Goal: Task Accomplishment & Management: Manage account settings

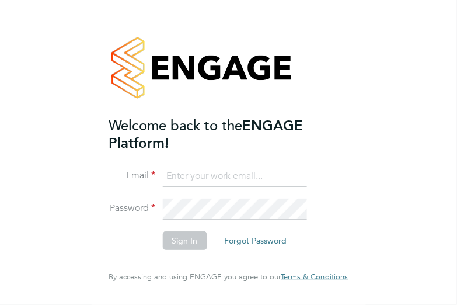
type input "[PERSON_NAME][EMAIL_ADDRESS][DOMAIN_NAME]"
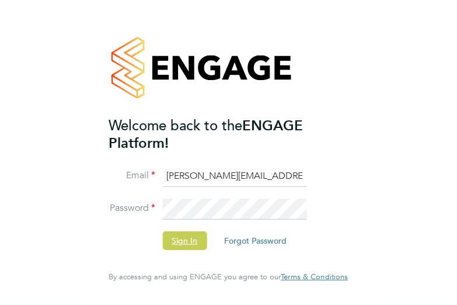
click at [193, 244] on button "Sign In" at bounding box center [184, 240] width 44 height 19
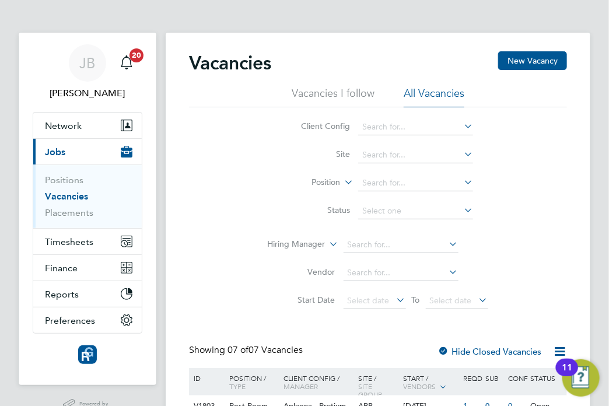
drag, startPoint x: 0, startPoint y: 0, endPoint x: 294, endPoint y: 177, distance: 342.7
click at [294, 177] on li "Position" at bounding box center [377, 183] width 219 height 28
click at [56, 244] on span "Timesheets" at bounding box center [69, 241] width 48 height 11
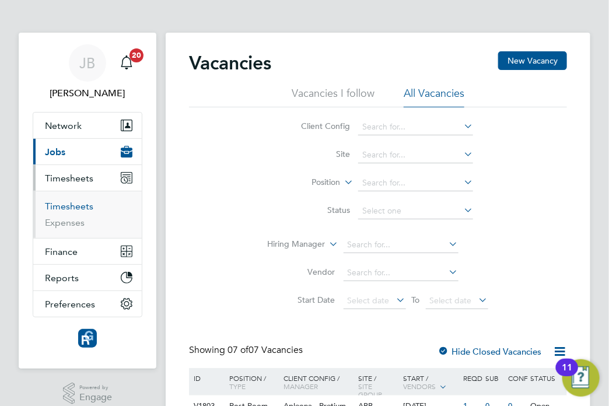
click at [75, 202] on link "Timesheets" at bounding box center [69, 206] width 48 height 11
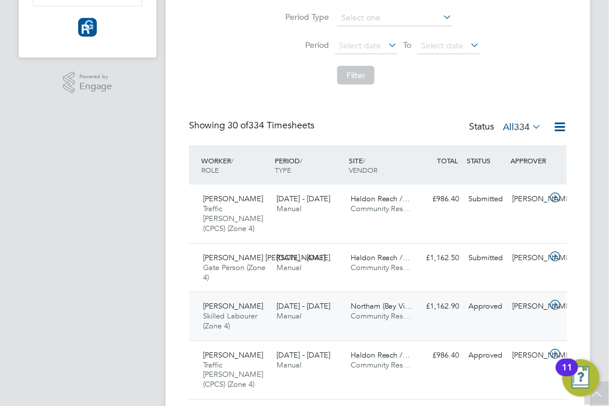
click at [371, 311] on span "Community Res…" at bounding box center [381, 316] width 61 height 10
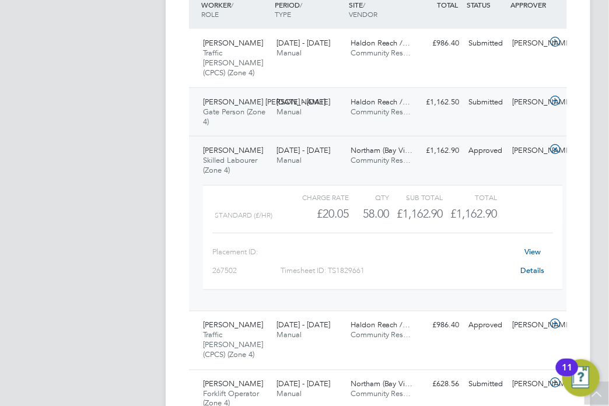
click at [384, 88] on div "Connor Iles Gate Person (Zone 4) 22 - 28 Sep 2025 22 - 28 Sep 2025 Manual Haldo…" at bounding box center [378, 112] width 378 height 49
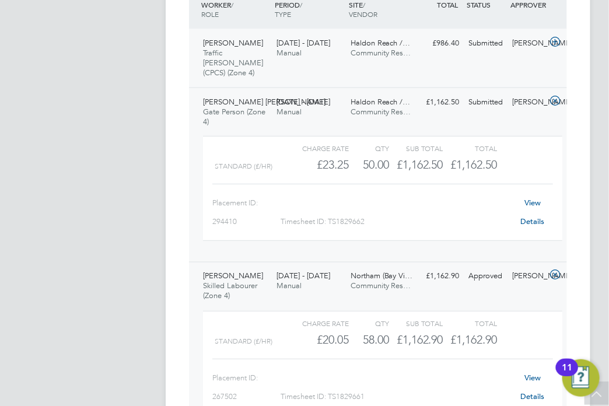
click at [427, 53] on div "Simon Williams Traffic Marshall (CPCS) (Zone 4) 22 - 28 Sep 2025 22 - 28 Sep 20…" at bounding box center [378, 58] width 378 height 58
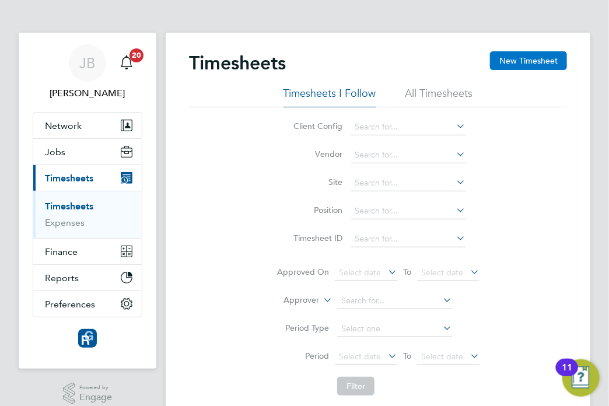
click at [550, 60] on button "New Timesheet" at bounding box center [528, 60] width 77 height 19
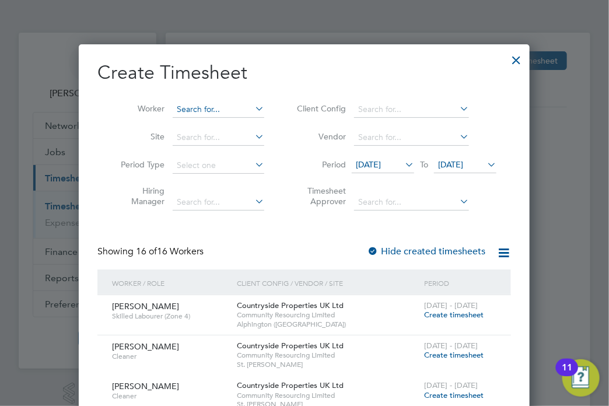
click at [205, 110] on input at bounding box center [219, 110] width 92 height 16
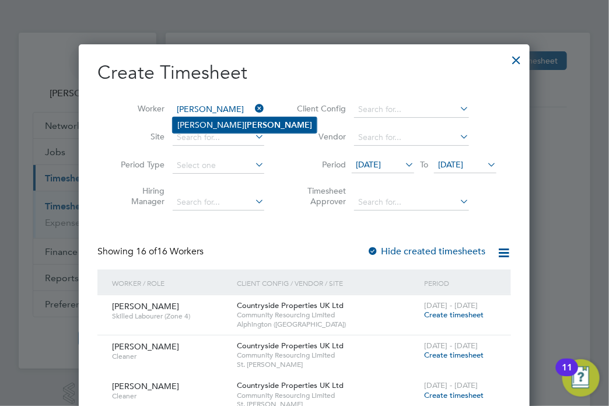
click at [245, 126] on b "Hunt" at bounding box center [279, 125] width 68 height 10
type input "Philip Hunt"
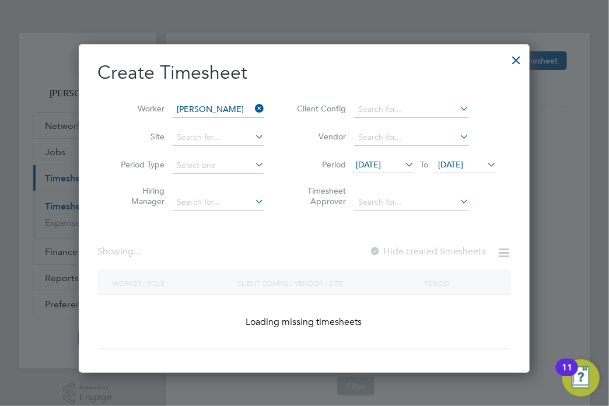
scroll to position [329, 452]
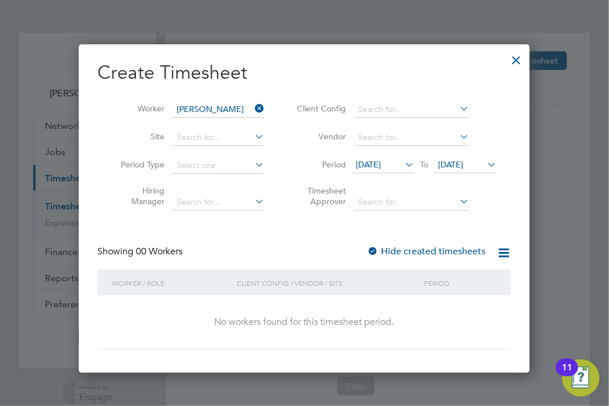
click at [463, 165] on span "22 Sep 2025" at bounding box center [450, 164] width 25 height 11
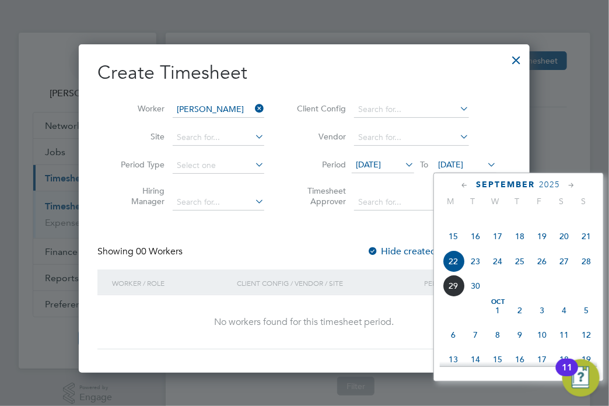
click at [445, 297] on span "29" at bounding box center [454, 286] width 22 height 22
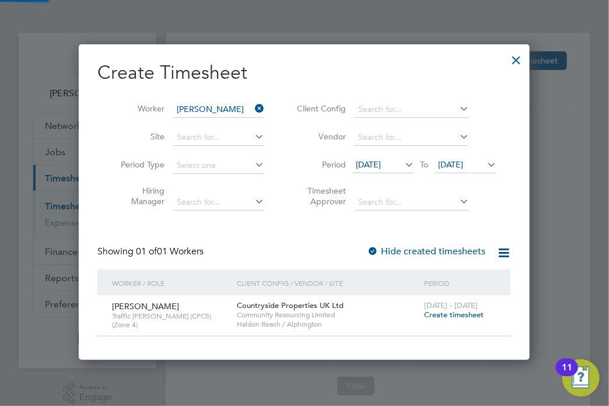
scroll to position [315, 452]
click at [465, 257] on div "Hide created timesheets" at bounding box center [427, 252] width 121 height 12
click at [462, 246] on label "Hide created timesheets" at bounding box center [426, 252] width 118 height 12
click at [458, 257] on div "Hide created timesheets" at bounding box center [427, 252] width 121 height 12
click at [458, 250] on label "Hide created timesheets" at bounding box center [426, 252] width 118 height 12
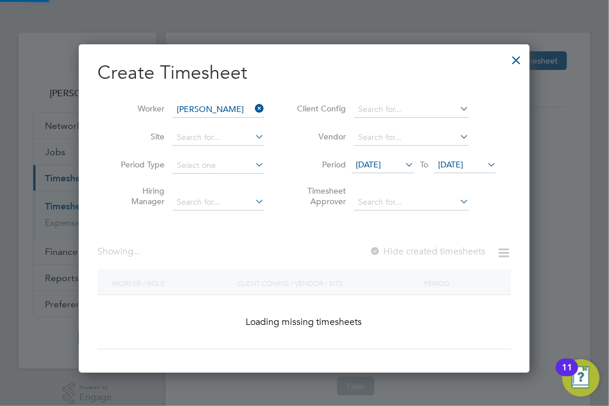
scroll to position [394, 452]
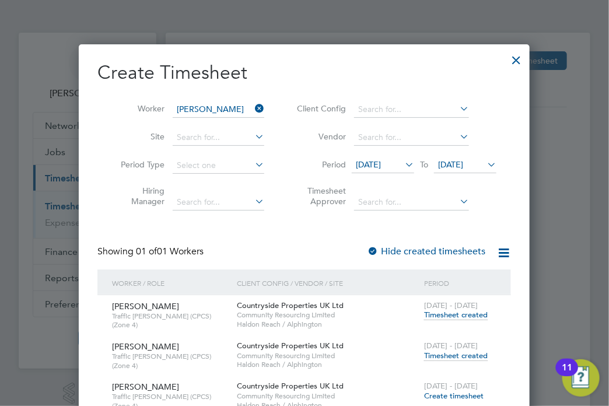
click at [455, 355] on span "Timesheet created" at bounding box center [456, 356] width 64 height 11
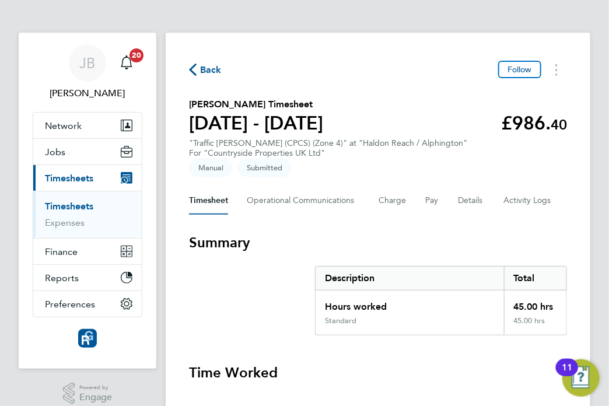
click at [197, 75] on button "Back" at bounding box center [205, 69] width 33 height 15
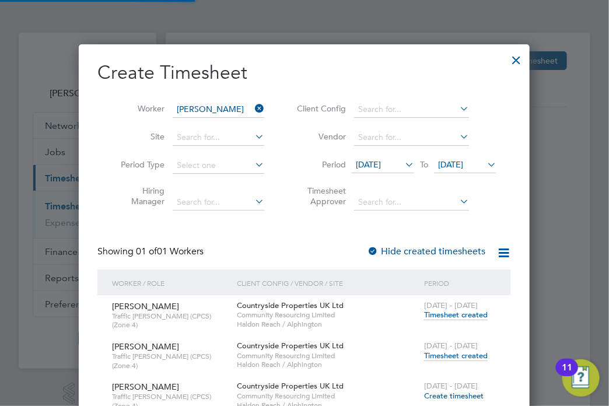
click at [253, 109] on icon at bounding box center [253, 108] width 0 height 16
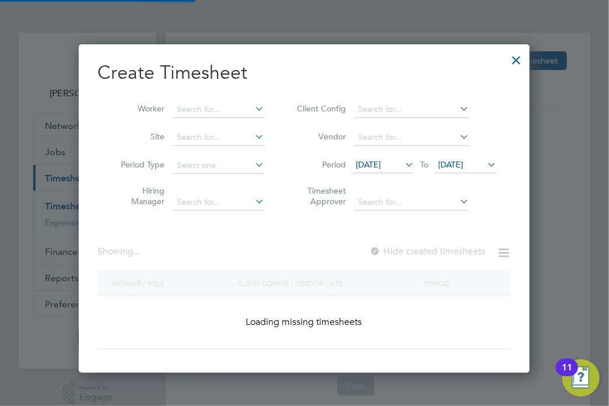
scroll to position [329, 452]
click at [200, 107] on input at bounding box center [219, 110] width 92 height 16
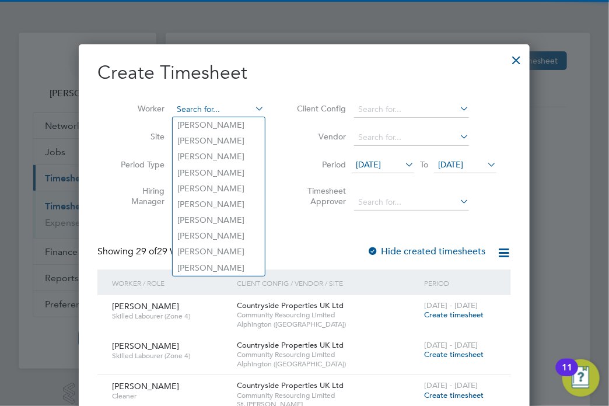
click at [200, 108] on input at bounding box center [219, 110] width 92 height 16
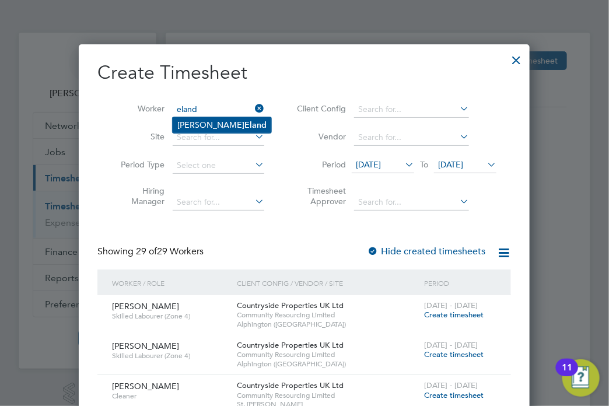
click at [245, 121] on b "Eland" at bounding box center [256, 125] width 22 height 10
type input "Darren Eland"
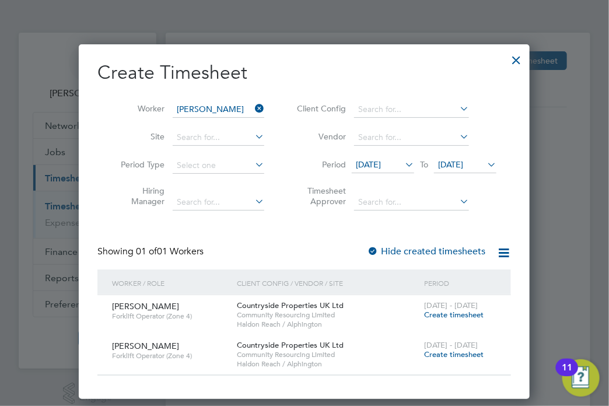
click at [439, 249] on label "Hide created timesheets" at bounding box center [426, 252] width 118 height 12
click at [439, 252] on label "Hide created timesheets" at bounding box center [426, 252] width 118 height 12
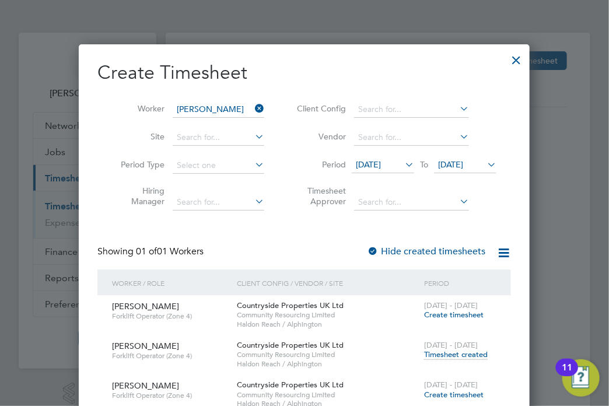
click at [458, 360] on span "Timesheet created" at bounding box center [456, 355] width 64 height 11
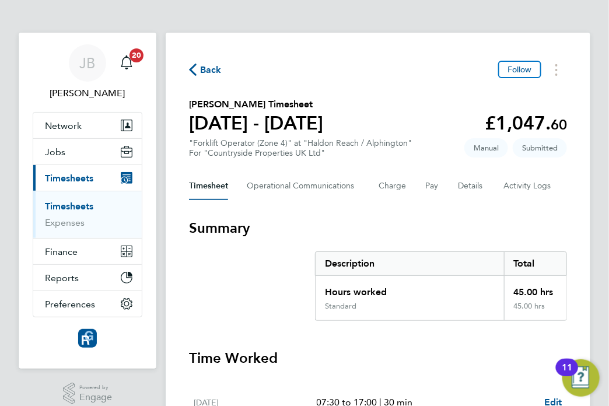
click at [214, 73] on span "Back" at bounding box center [211, 70] width 22 height 14
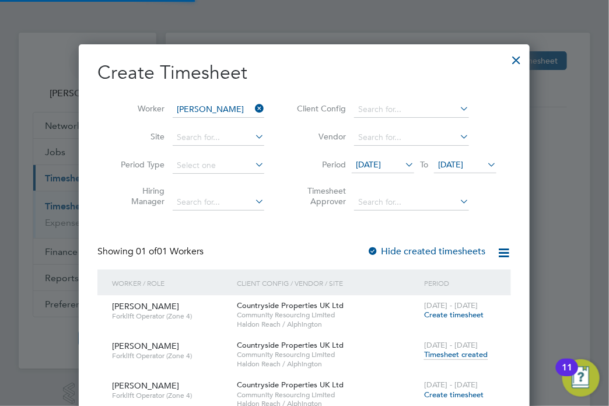
click at [253, 104] on icon at bounding box center [253, 108] width 0 height 16
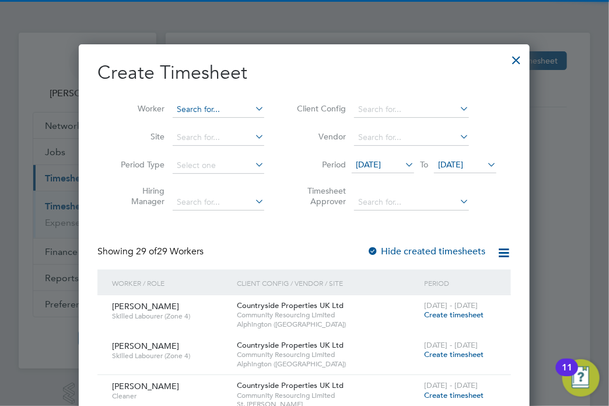
click at [241, 105] on input at bounding box center [219, 110] width 92 height 16
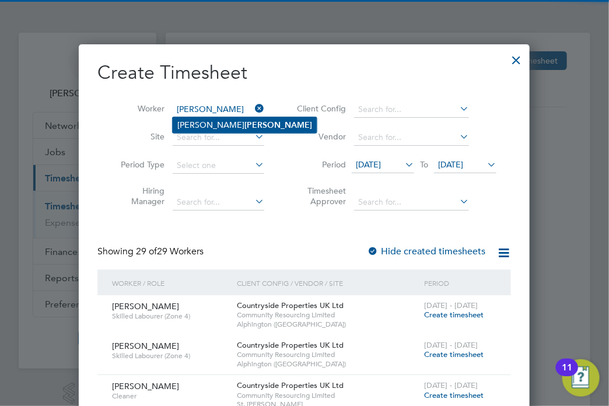
click at [234, 121] on li "Darryl Carr" at bounding box center [245, 125] width 144 height 16
type input "Darryl Carr"
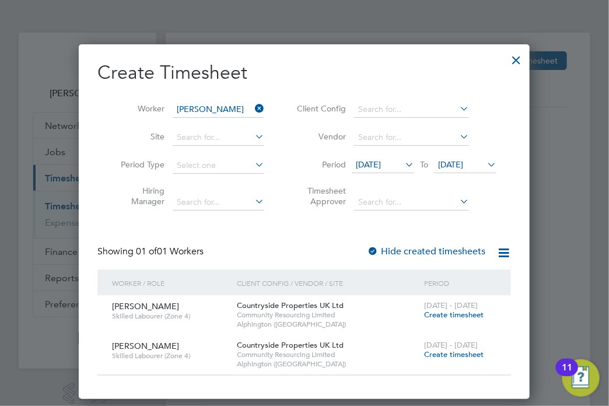
click at [448, 318] on span "Create timesheet" at bounding box center [454, 315] width 60 height 10
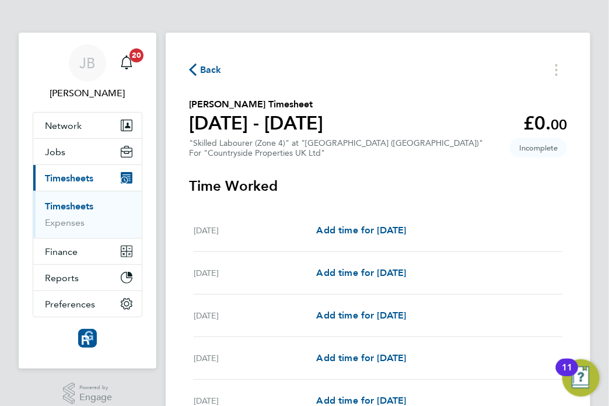
click at [393, 244] on div "Mon 22 Sep Add time for Mon 22 Sep Add time for Mon 22 Sep" at bounding box center [378, 231] width 369 height 43
click at [397, 232] on span "Add time for Mon 22 Sep" at bounding box center [362, 230] width 90 height 11
select select "30"
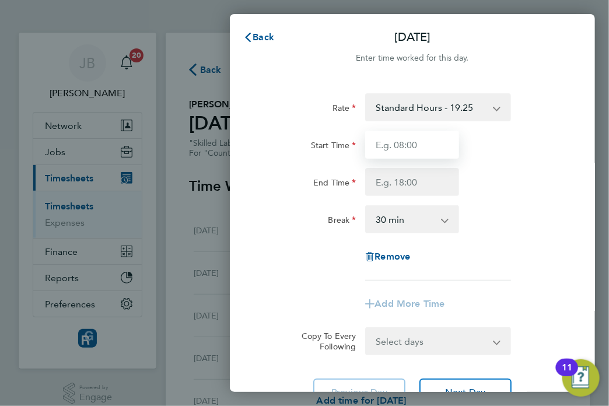
click at [442, 146] on input "Start Time" at bounding box center [412, 145] width 94 height 28
type input "07:30"
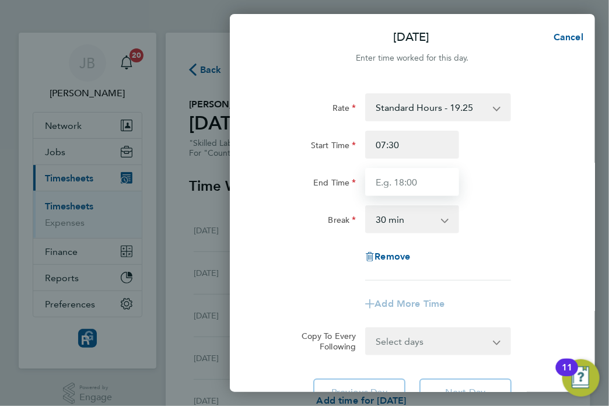
click at [386, 173] on input "End Time" at bounding box center [412, 182] width 94 height 28
type input "17:00"
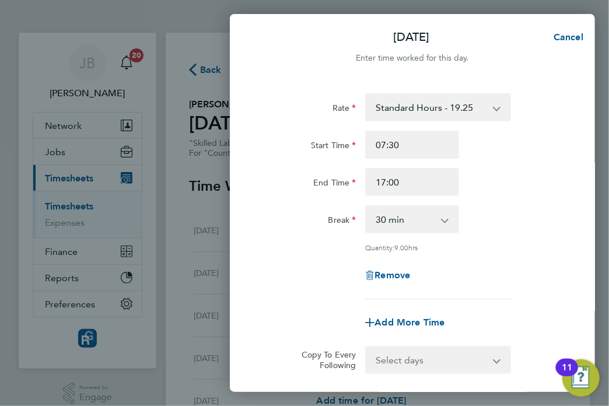
click at [311, 233] on div "Break" at bounding box center [309, 219] width 103 height 28
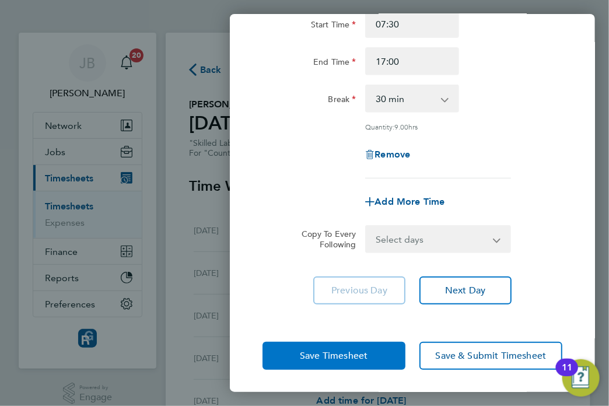
click at [334, 357] on span "Save Timesheet" at bounding box center [334, 356] width 68 height 12
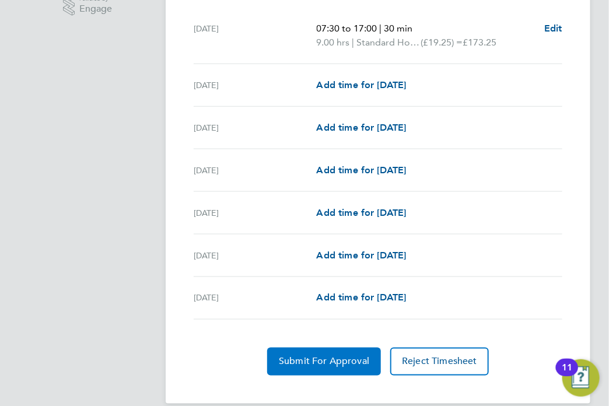
click at [297, 353] on button "Submit For Approval" at bounding box center [324, 362] width 114 height 28
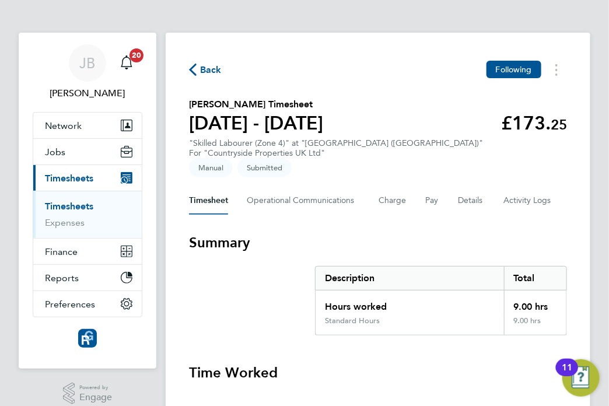
click at [198, 71] on span "Back" at bounding box center [205, 69] width 33 height 11
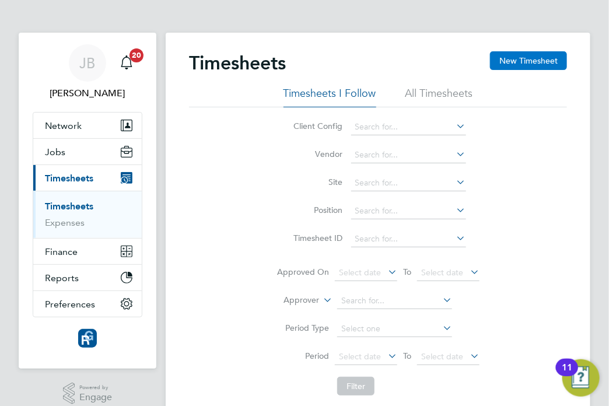
click at [545, 62] on button "New Timesheet" at bounding box center [528, 60] width 77 height 19
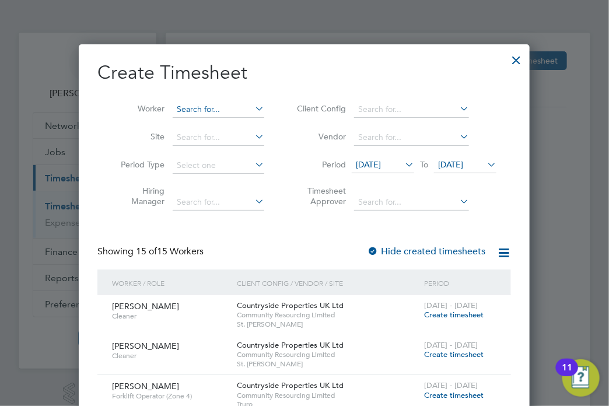
click at [228, 102] on input at bounding box center [219, 110] width 92 height 16
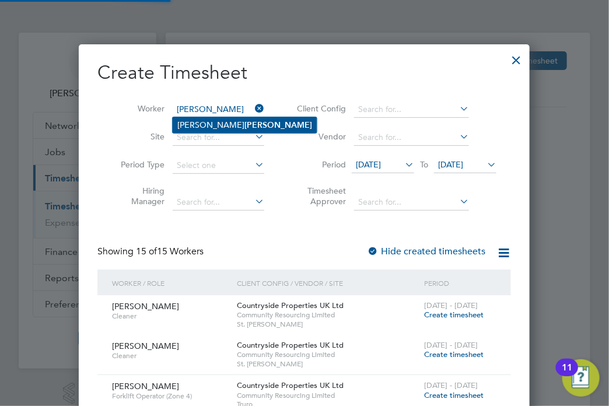
click at [232, 121] on li "Patrick Wells" at bounding box center [245, 125] width 144 height 16
type input "Patrick Wells"
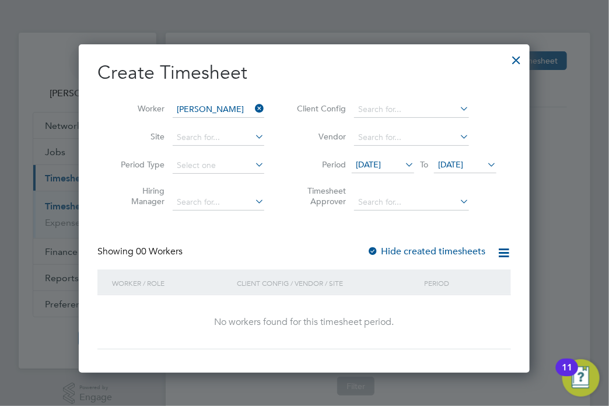
click at [470, 170] on span "22 Sep 2025" at bounding box center [465, 166] width 62 height 16
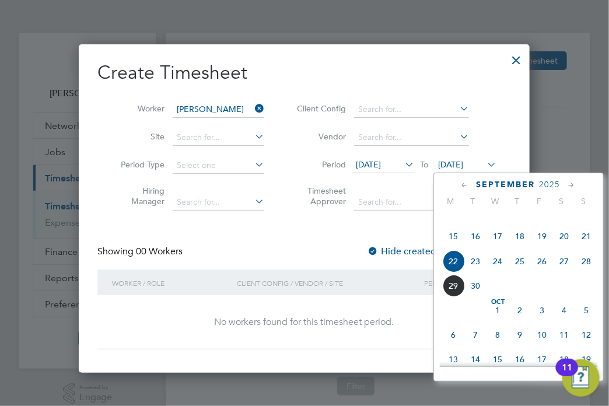
click at [478, 297] on span "30" at bounding box center [476, 286] width 22 height 22
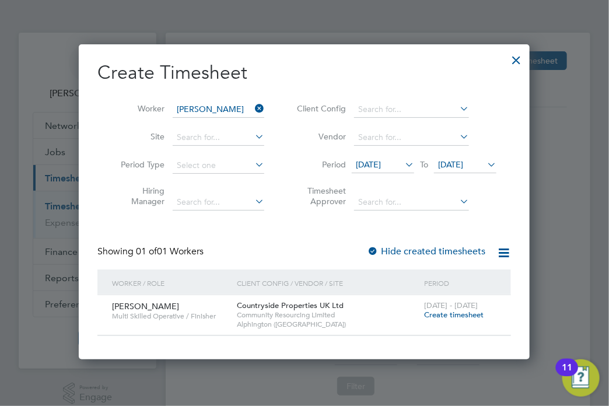
click at [458, 250] on label "Hide created timesheets" at bounding box center [426, 252] width 118 height 12
click at [463, 257] on div "Hide created timesheets" at bounding box center [427, 252] width 121 height 12
click at [470, 257] on div "Hide created timesheets" at bounding box center [427, 252] width 121 height 12
click at [480, 252] on label "Hide created timesheets" at bounding box center [426, 252] width 118 height 12
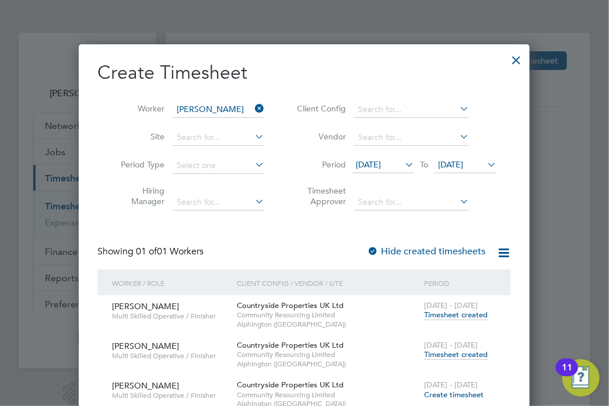
click at [472, 350] on div "22 - 28 Sep 2025 Timesheet created" at bounding box center [460, 351] width 78 height 32
click at [468, 353] on span "Timesheet created" at bounding box center [456, 355] width 64 height 11
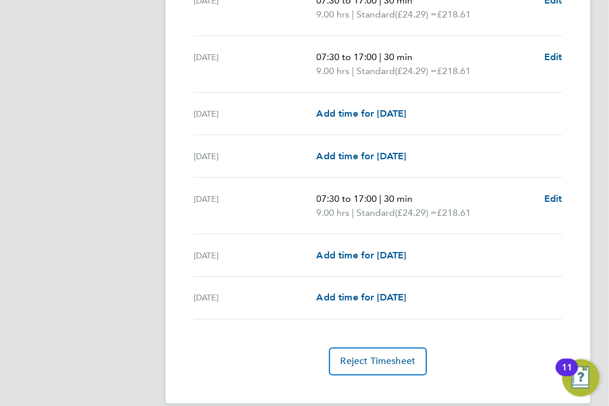
scroll to position [28, 0]
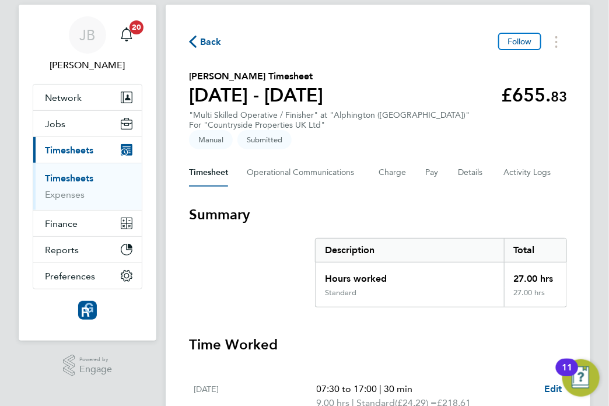
click at [210, 40] on span "Back" at bounding box center [211, 42] width 22 height 14
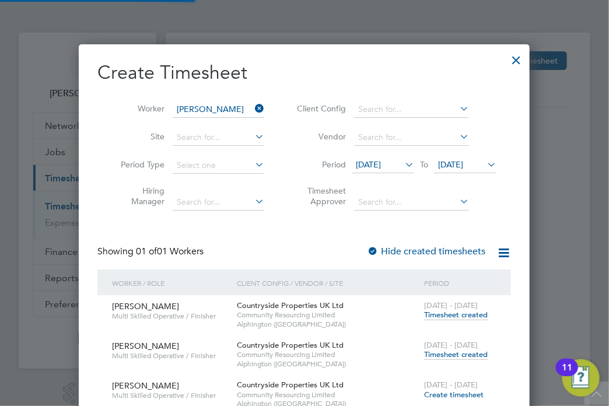
scroll to position [6, 6]
click at [253, 109] on icon at bounding box center [253, 108] width 0 height 16
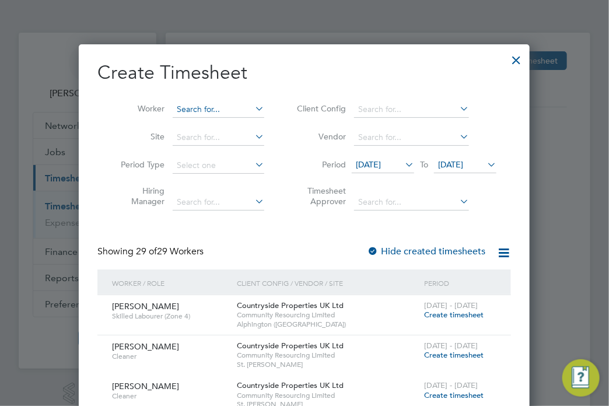
scroll to position [39, 75]
click at [246, 108] on input at bounding box center [219, 110] width 92 height 16
click at [242, 126] on li "Shey Barrett" at bounding box center [220, 125] width 95 height 16
type input "Shey Barrett"
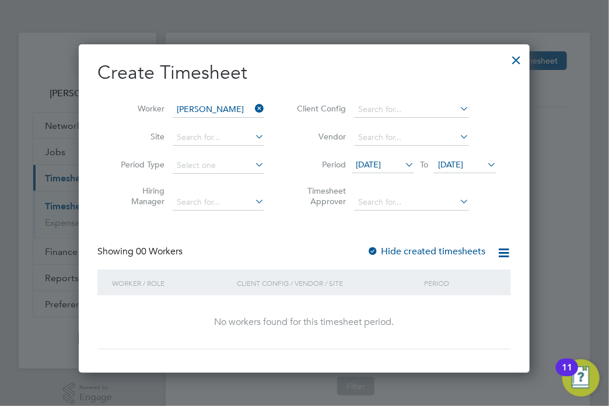
click at [436, 247] on label "Hide created timesheets" at bounding box center [426, 252] width 118 height 12
click at [438, 251] on label "Hide created timesheets" at bounding box center [426, 252] width 118 height 12
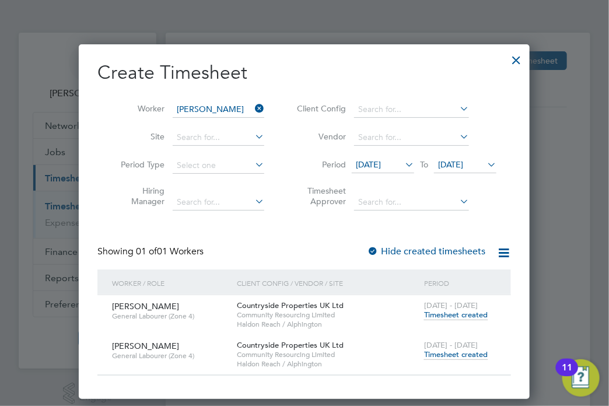
click at [458, 355] on span "Timesheet created" at bounding box center [456, 355] width 64 height 11
